Goal: Check status

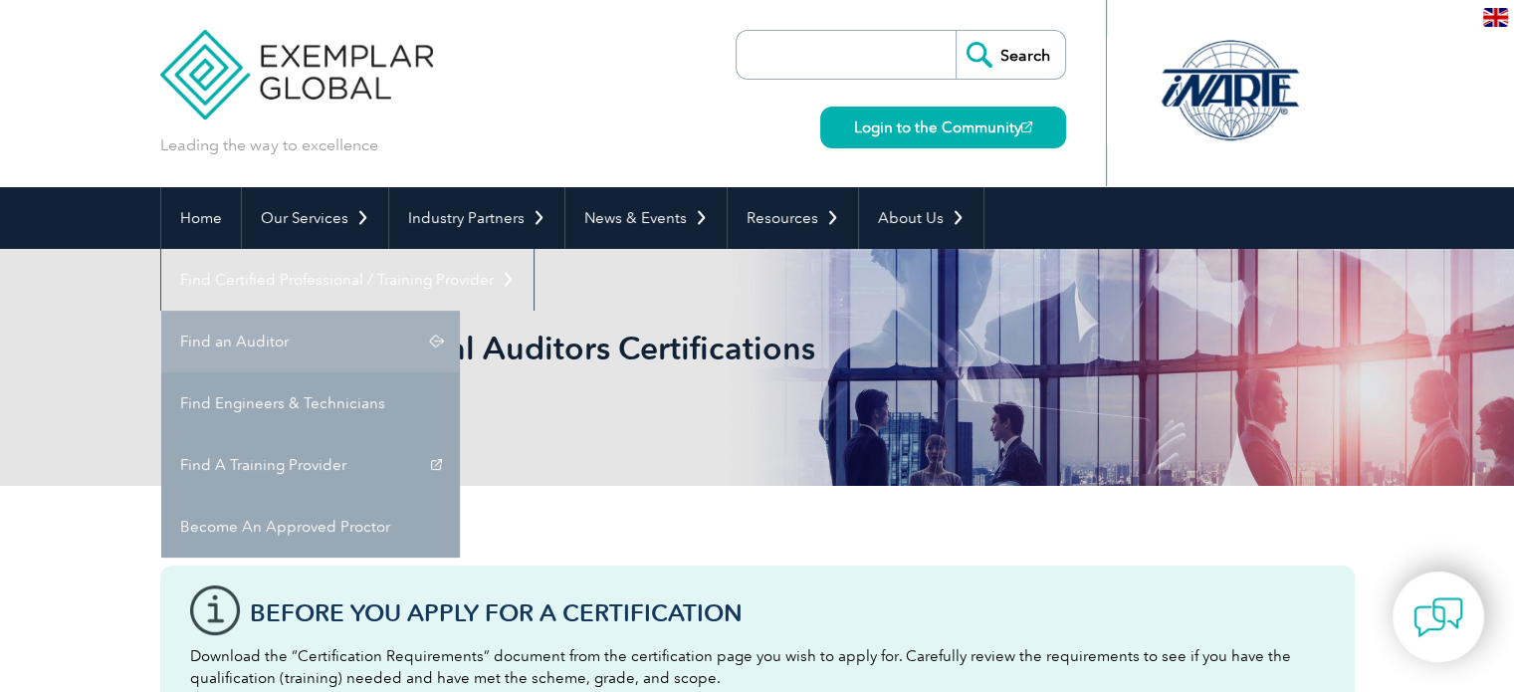
click at [460, 311] on link "Find an Auditor" at bounding box center [310, 342] width 299 height 62
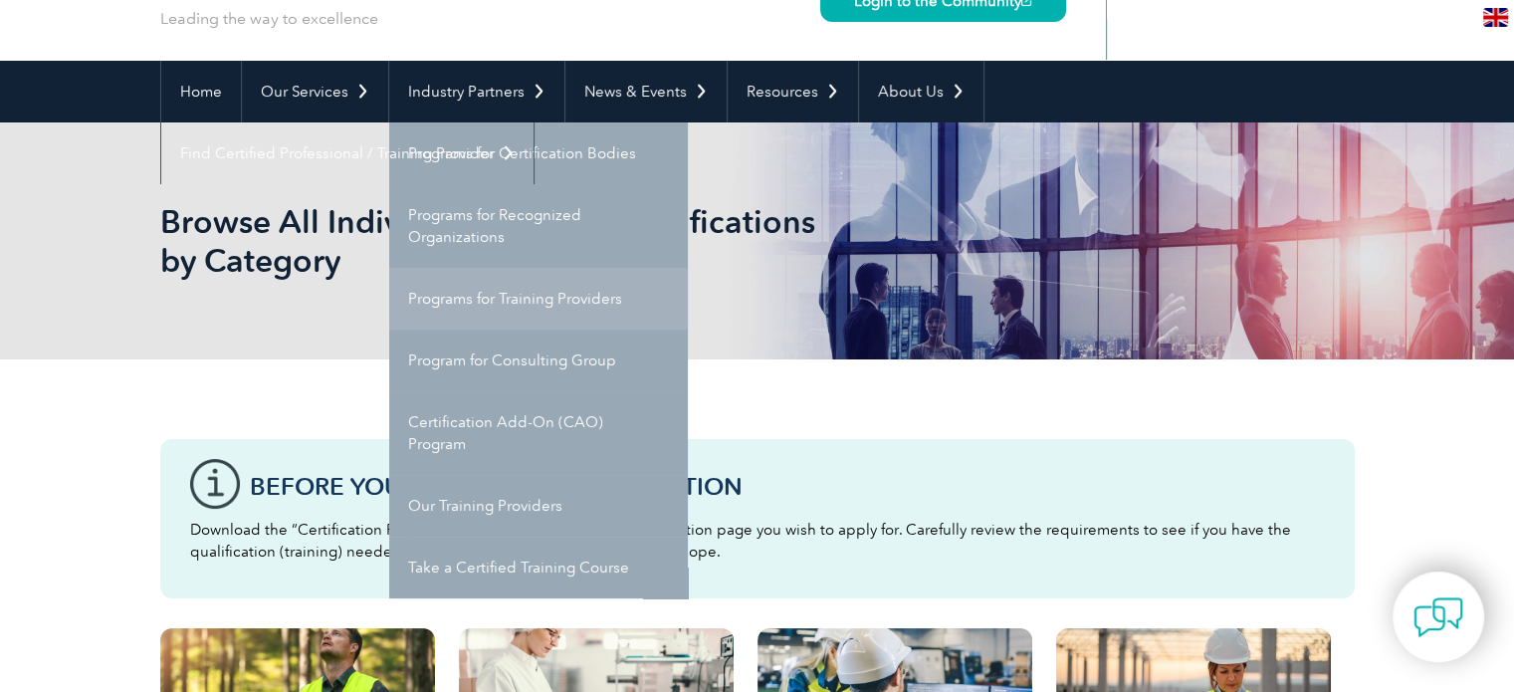
scroll to position [127, 0]
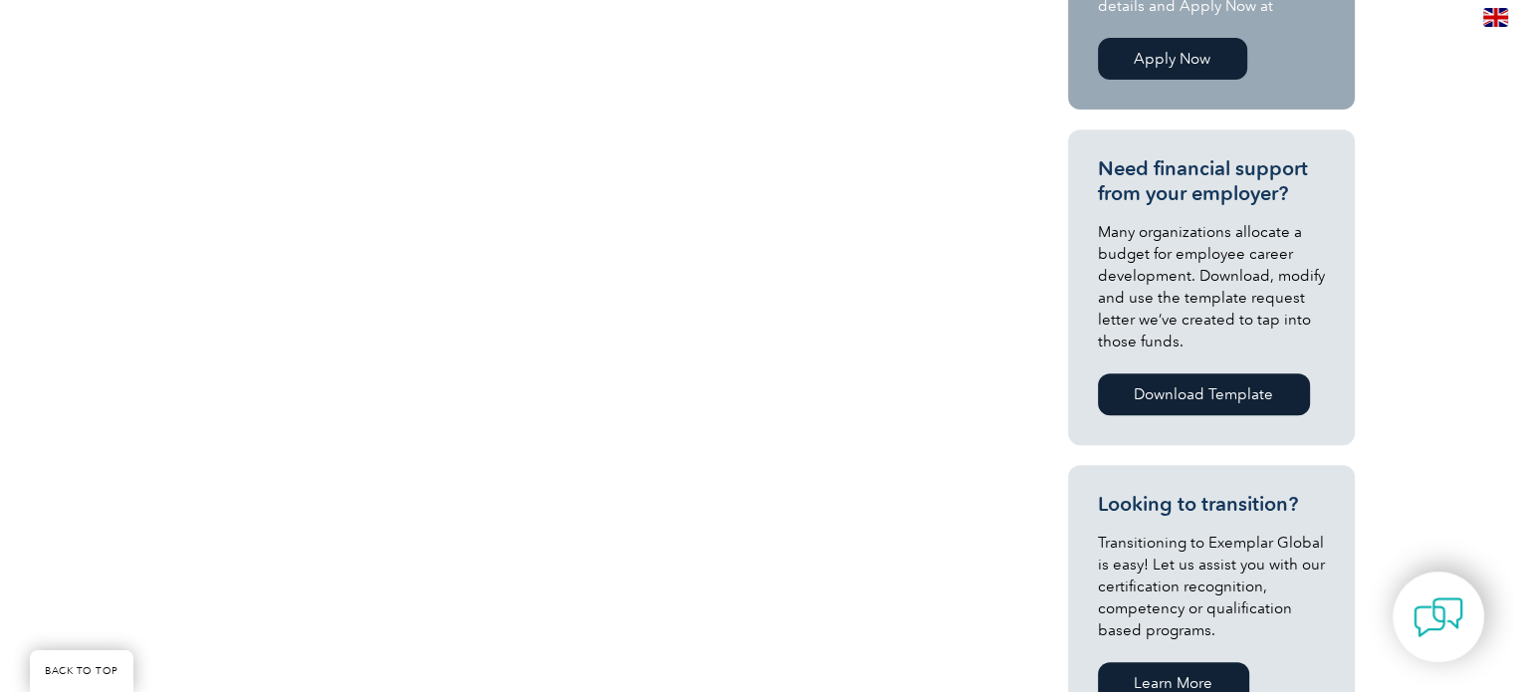
scroll to position [863, 0]
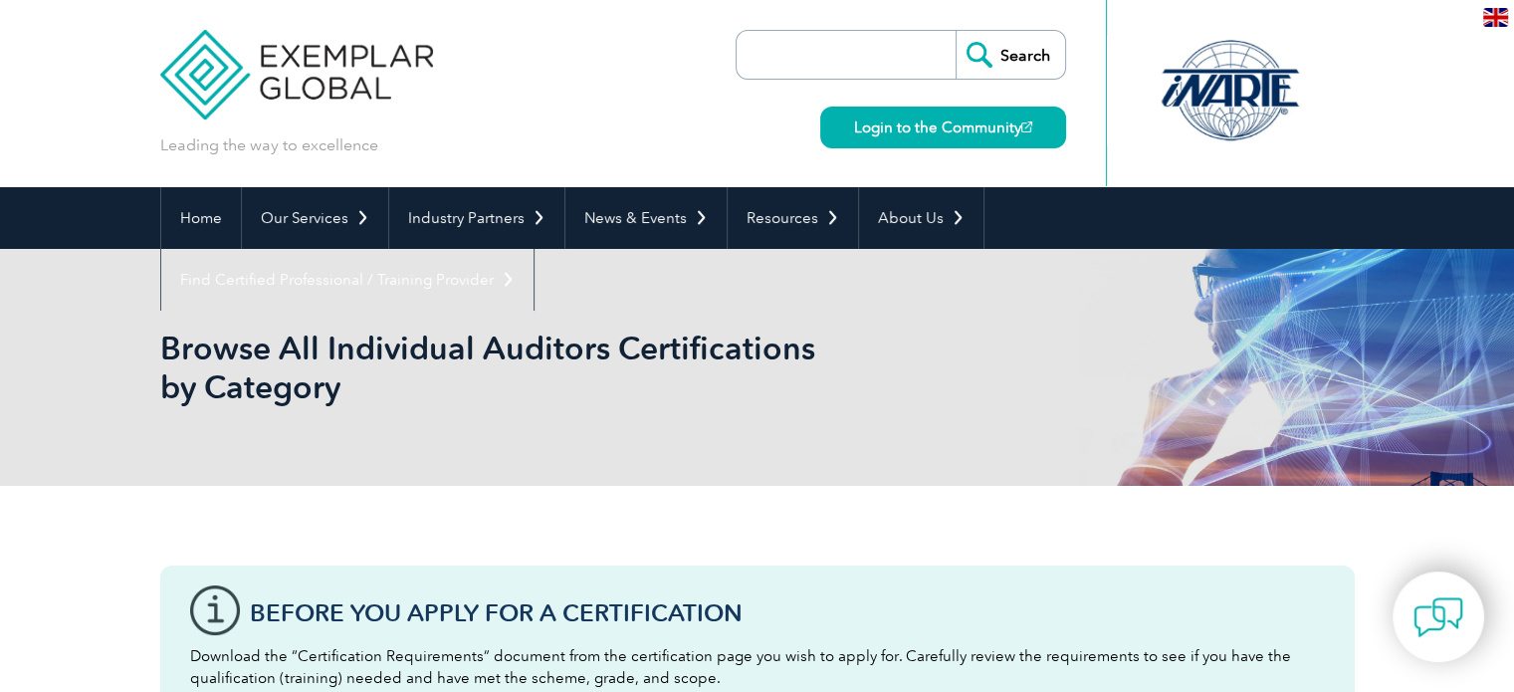
click at [857, 46] on input "search" at bounding box center [850, 55] width 209 height 48
